Goal: Task Accomplishment & Management: Complete application form

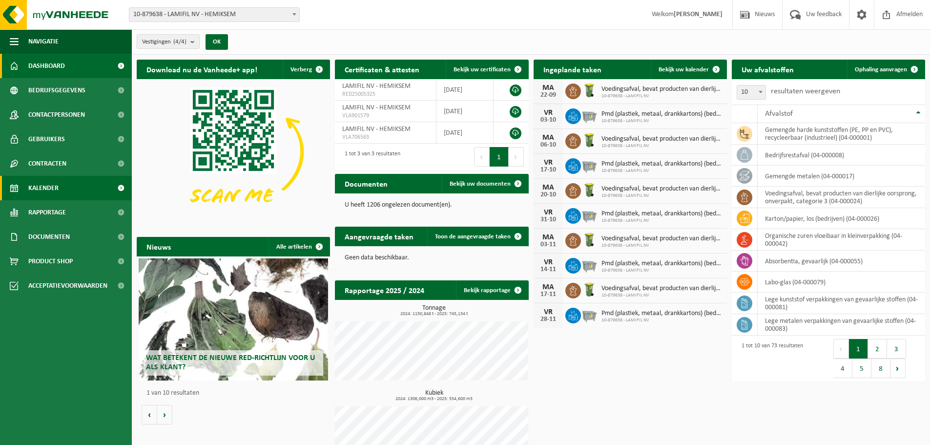
drag, startPoint x: 51, startPoint y: 191, endPoint x: 39, endPoint y: 196, distance: 13.2
click at [51, 191] on span "Kalender" at bounding box center [43, 188] width 30 height 24
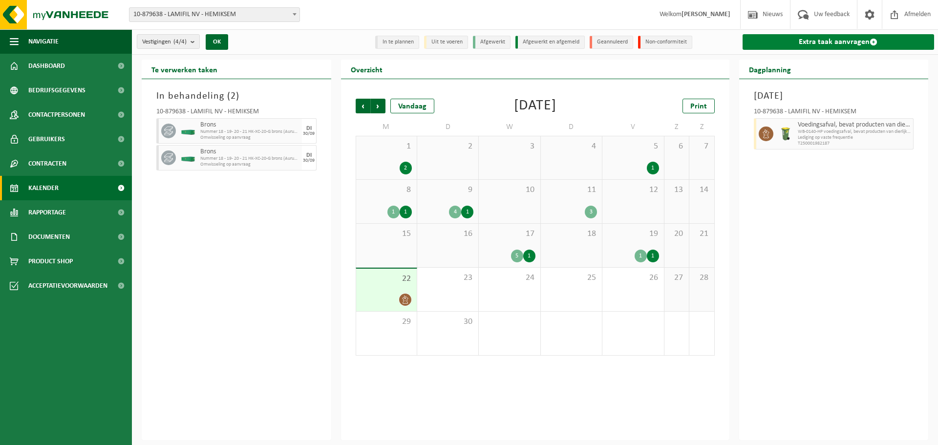
click at [873, 39] on span at bounding box center [873, 42] width 8 height 8
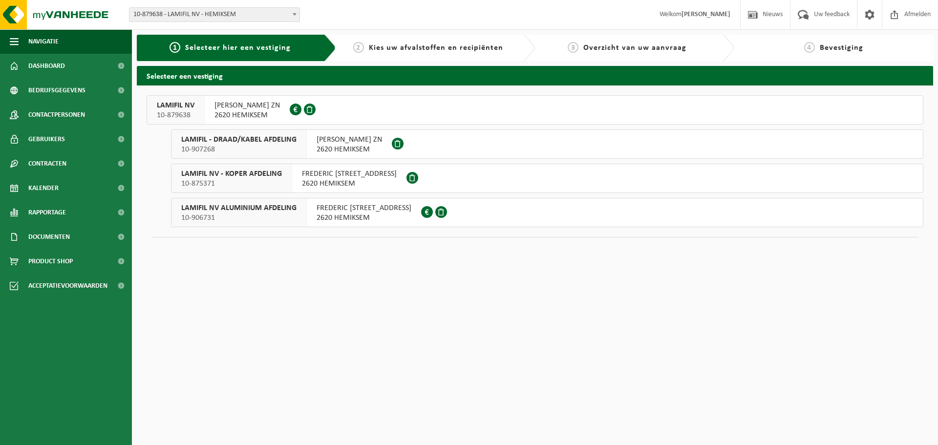
click at [190, 101] on span "LAMIFIL NV" at bounding box center [176, 106] width 38 height 10
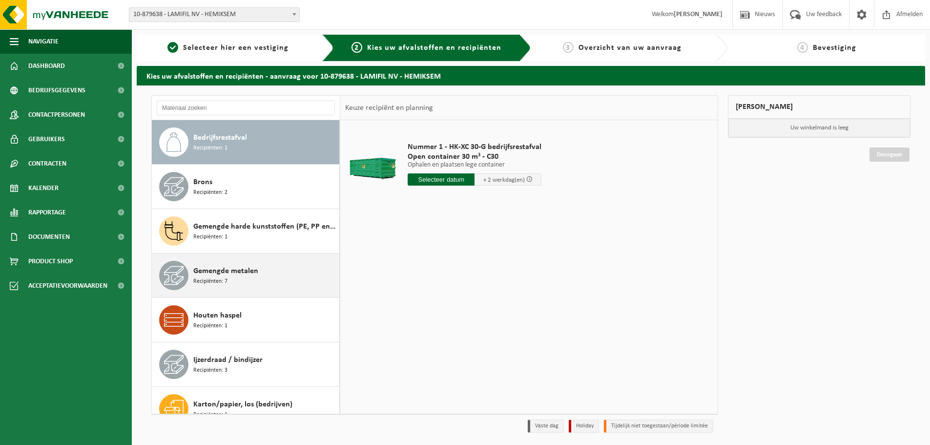
click at [219, 282] on span "Recipiënten: 7" at bounding box center [210, 281] width 34 height 9
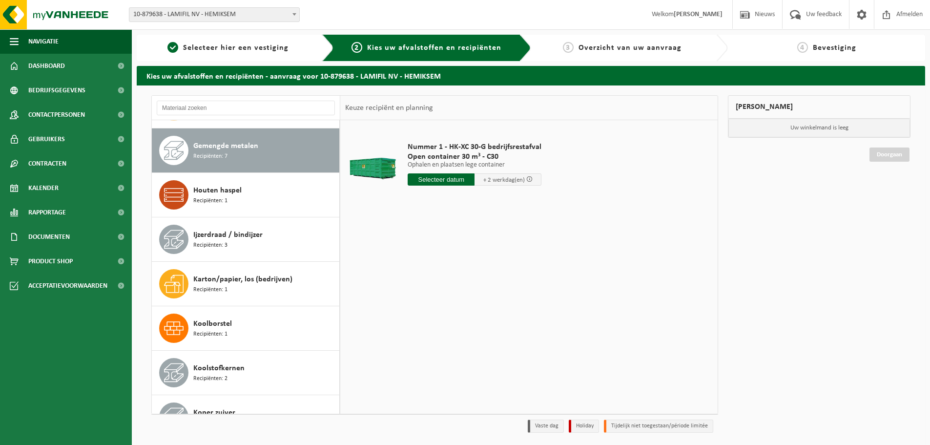
scroll to position [133, 0]
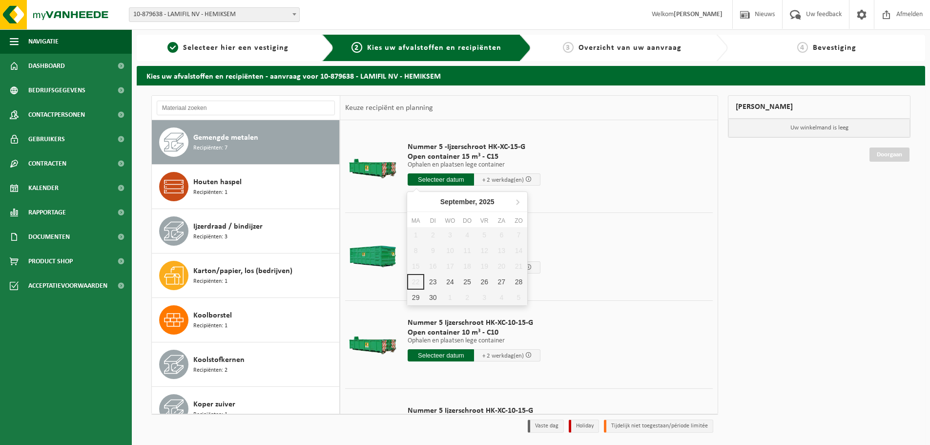
click at [459, 183] on input "text" at bounding box center [441, 179] width 66 height 12
click at [428, 280] on div "23" at bounding box center [432, 282] width 17 height 16
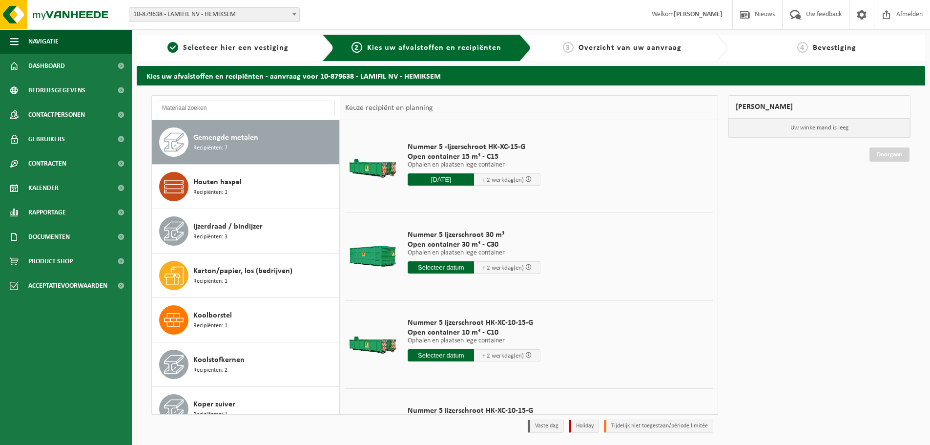
type input "Van 2025-09-23"
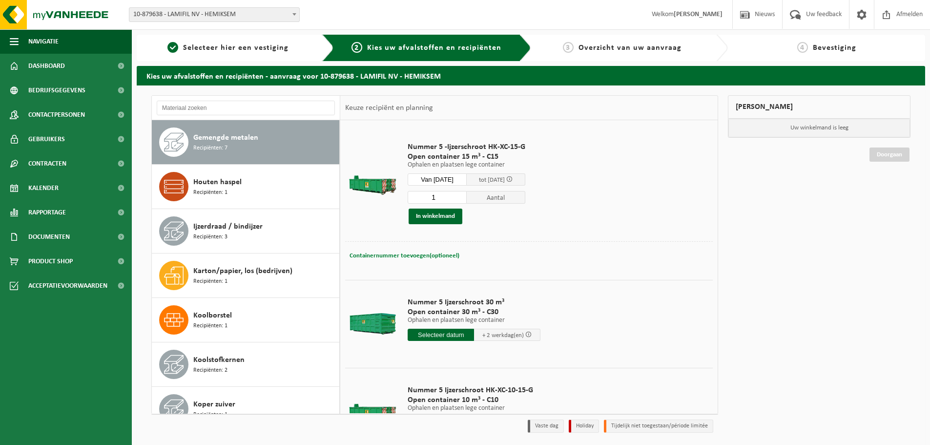
click at [391, 258] on span "Containernummer toevoegen(optioneel)" at bounding box center [405, 256] width 110 height 6
type input "C15/384"
click at [432, 216] on button "In winkelmand" at bounding box center [436, 217] width 54 height 16
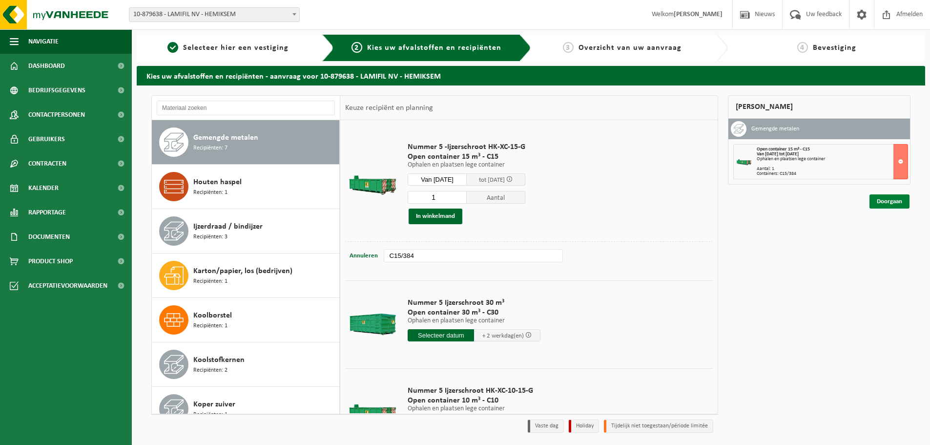
click at [888, 205] on link "Doorgaan" at bounding box center [890, 201] width 40 height 14
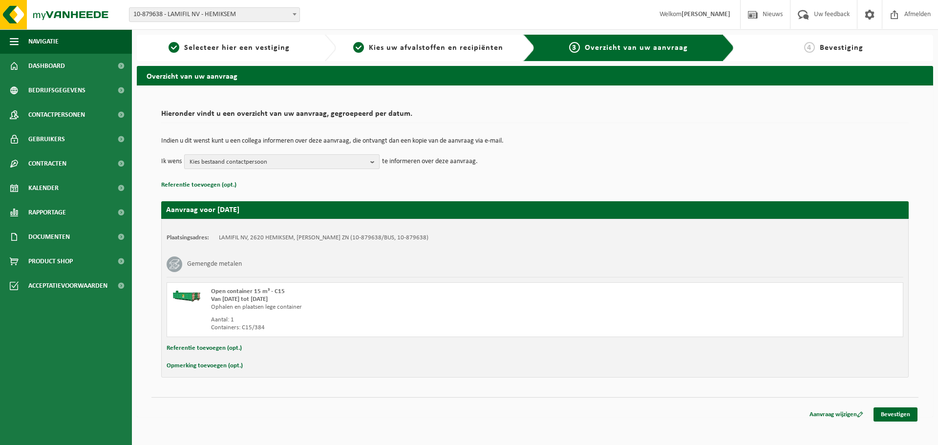
click at [371, 163] on b "button" at bounding box center [374, 162] width 9 height 14
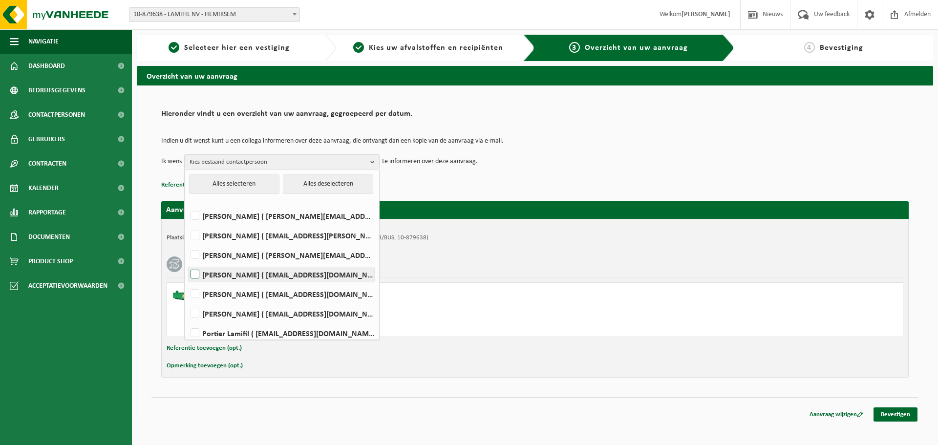
click at [247, 275] on label "[PERSON_NAME] ( [EMAIL_ADDRESS][DOMAIN_NAME] )" at bounding box center [282, 274] width 186 height 15
click at [187, 262] on input "[PERSON_NAME] ( [EMAIL_ADDRESS][DOMAIN_NAME] )" at bounding box center [187, 262] width 0 height 0
checkbox input "true"
click at [800, 392] on div "Hieronder vindt u een overzicht van uw aanvraag, gegroepeerd per datum. Indien …" at bounding box center [535, 251] width 796 height 332
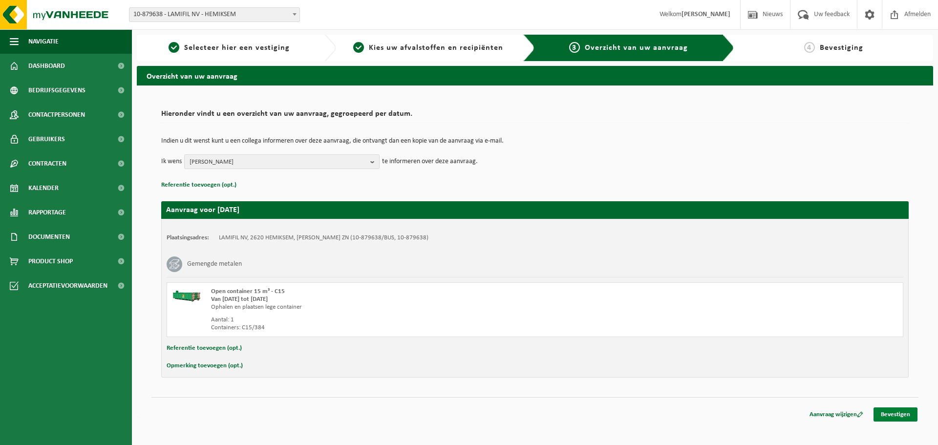
click at [896, 412] on link "Bevestigen" at bounding box center [895, 414] width 44 height 14
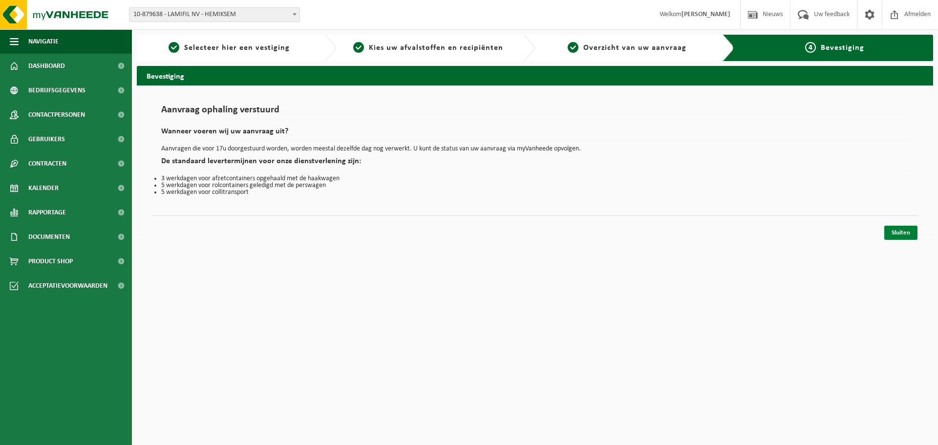
click at [896, 237] on link "Sluiten" at bounding box center [900, 233] width 33 height 14
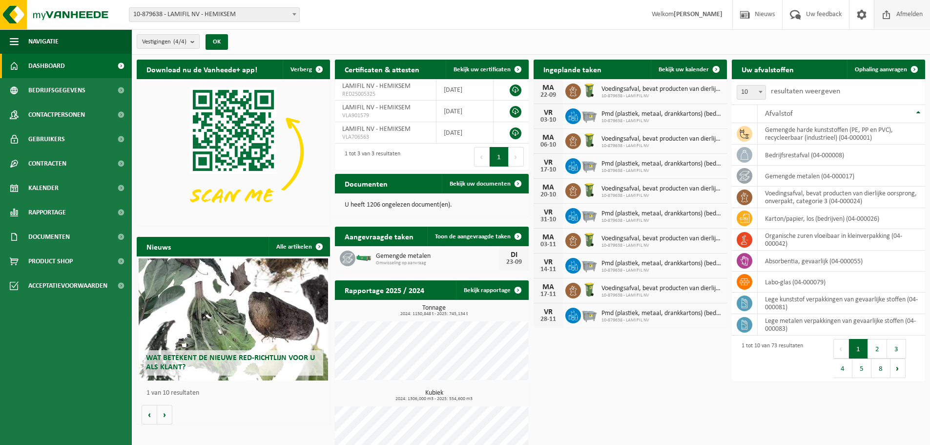
click at [918, 12] on span "Afmelden" at bounding box center [909, 14] width 31 height 29
